Goal: Task Accomplishment & Management: Manage account settings

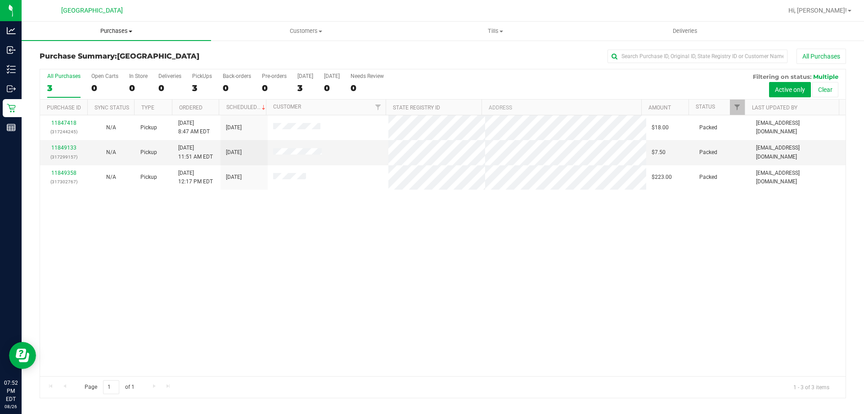
click at [63, 32] on span "Purchases" at bounding box center [117, 31] width 190 height 8
click at [57, 55] on span "Summary of purchases" at bounding box center [68, 54] width 92 height 8
click at [240, 73] on div "Back-orders" at bounding box center [237, 76] width 28 height 6
click at [0, 0] on input "Back-orders 0" at bounding box center [0, 0] width 0 height 0
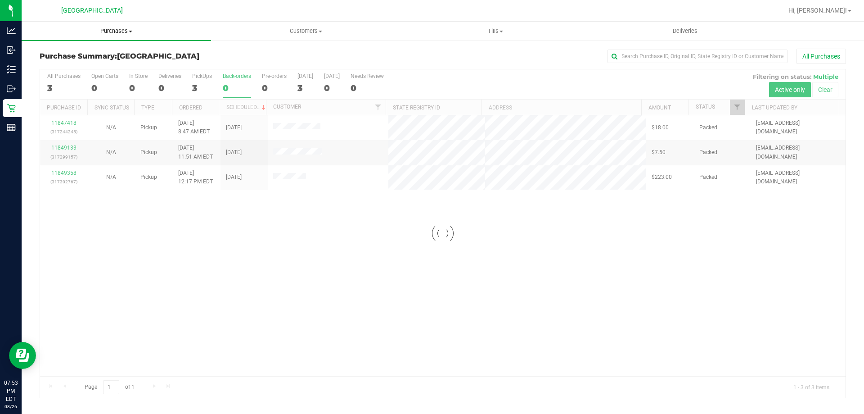
click at [127, 32] on span "Purchases" at bounding box center [117, 31] width 190 height 8
click at [111, 50] on span "Summary of purchases" at bounding box center [68, 54] width 92 height 8
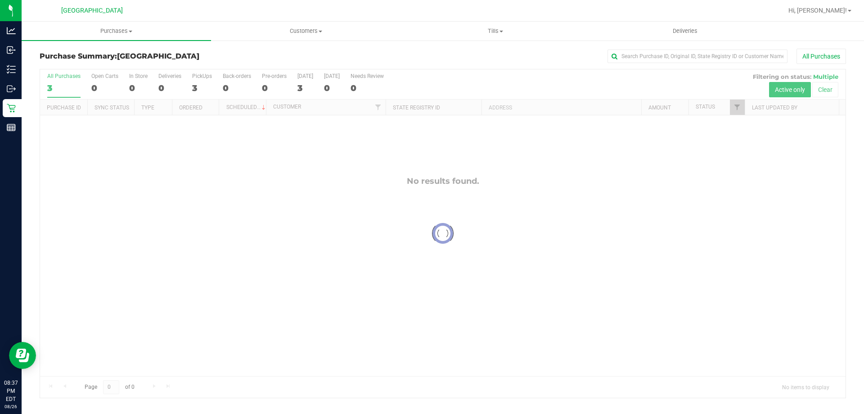
click at [822, 0] on nav "South Tampa WC Hi, [PERSON_NAME]!" at bounding box center [443, 11] width 843 height 22
click at [822, 6] on link "Hi, [PERSON_NAME]!" at bounding box center [820, 10] width 70 height 9
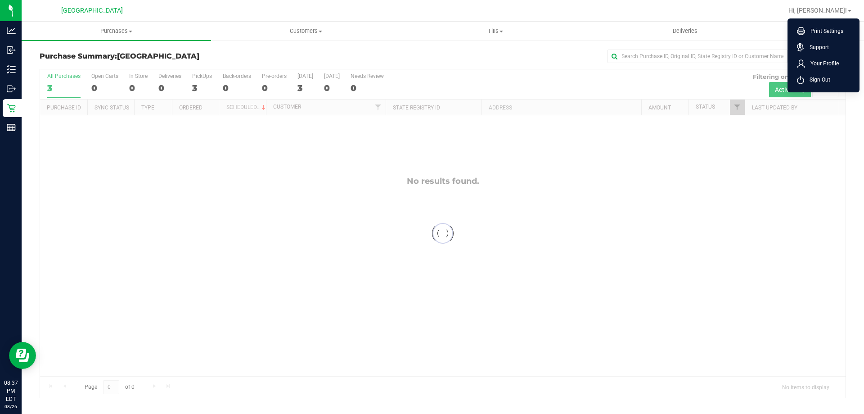
click at [815, 89] on ul "Print Settings Support Your Profile Sign Out" at bounding box center [824, 55] width 72 height 74
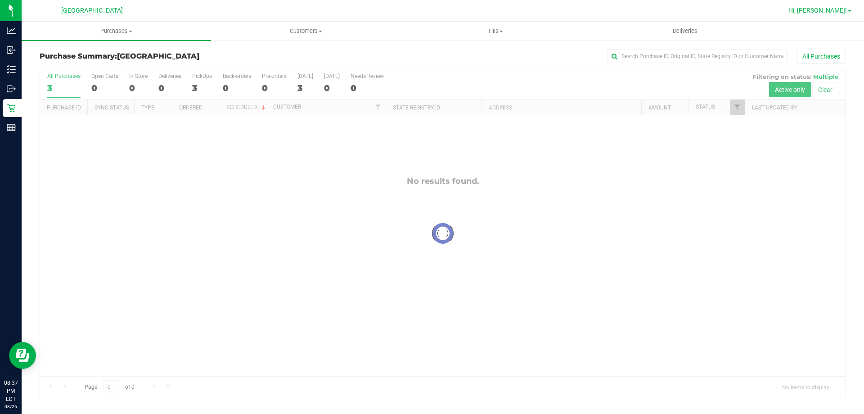
click at [815, 9] on span "Hi, [PERSON_NAME]!" at bounding box center [818, 10] width 59 height 7
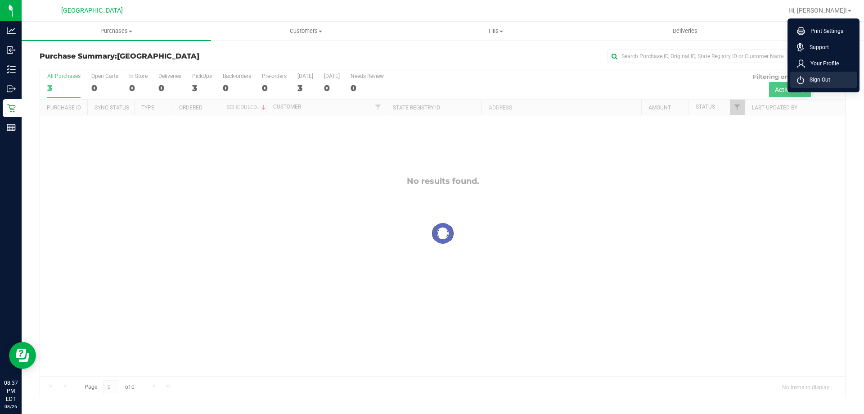
click at [823, 73] on li "Sign Out" at bounding box center [824, 80] width 68 height 16
